Goal: Information Seeking & Learning: Learn about a topic

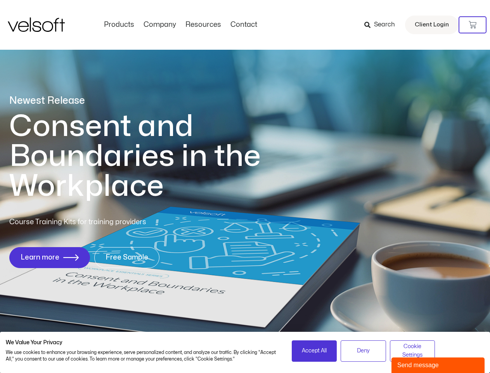
click at [245, 186] on h1 "Consent and Boundaries in the Workplace" at bounding box center [150, 156] width 283 height 90
click at [473, 25] on icon at bounding box center [473, 25] width 8 height 8
click at [315, 351] on span "Accept All" at bounding box center [314, 350] width 25 height 9
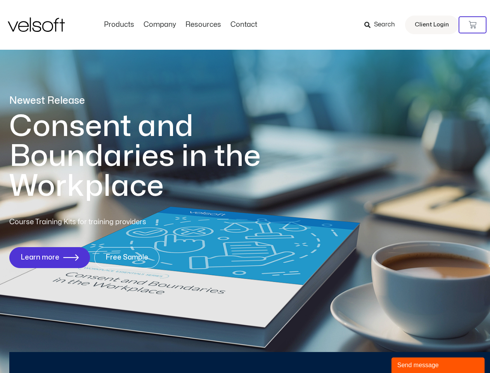
click at [363, 351] on div "Newest Release Consent and Boundaries in the Workplace Course Training Kits for…" at bounding box center [245, 185] width 490 height 377
click at [413, 351] on div "Newest Release Consent and Boundaries in the Workplace Course Training Kits for…" at bounding box center [245, 185] width 490 height 377
click at [438, 365] on div "Send message" at bounding box center [439, 364] width 82 height 9
